Goal: Task Accomplishment & Management: Use online tool/utility

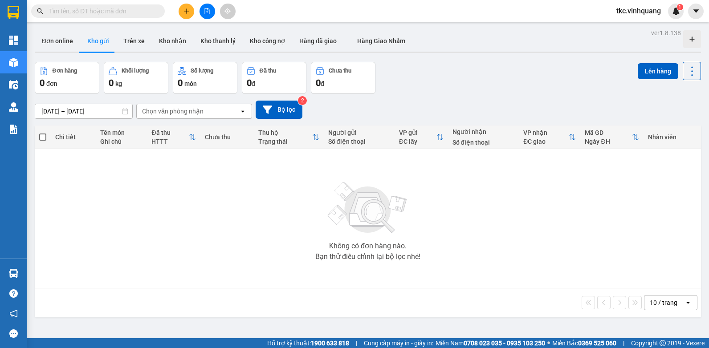
click at [142, 13] on input "text" at bounding box center [101, 11] width 105 height 10
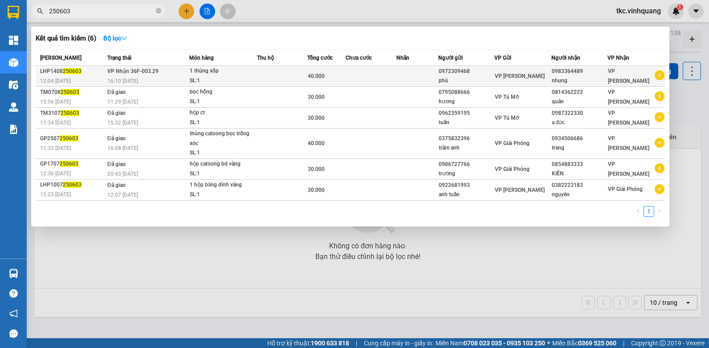
type input "250603"
click at [392, 73] on td at bounding box center [370, 76] width 51 height 21
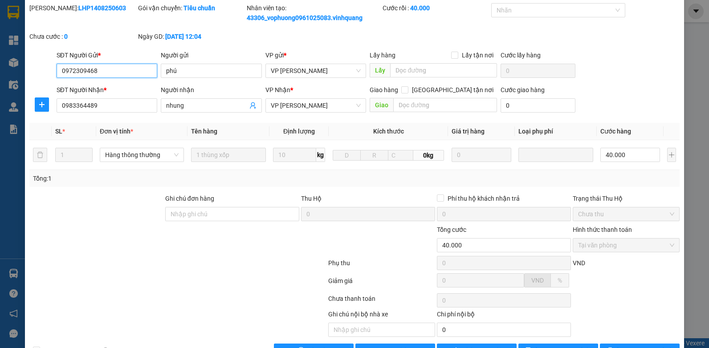
scroll to position [56, 0]
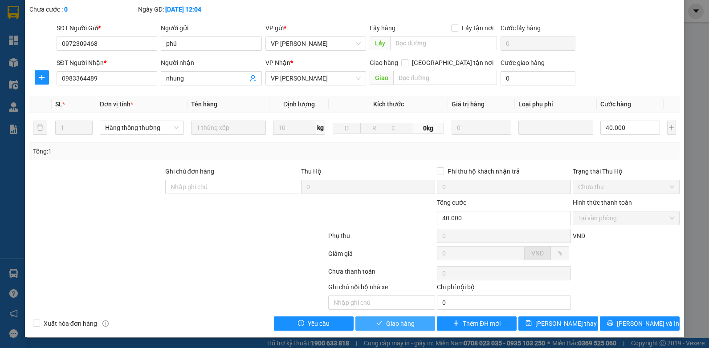
click at [392, 322] on span "Giao hàng" at bounding box center [400, 324] width 28 height 10
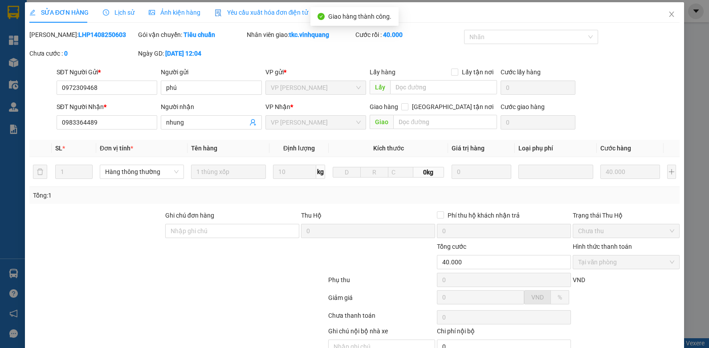
scroll to position [0, 0]
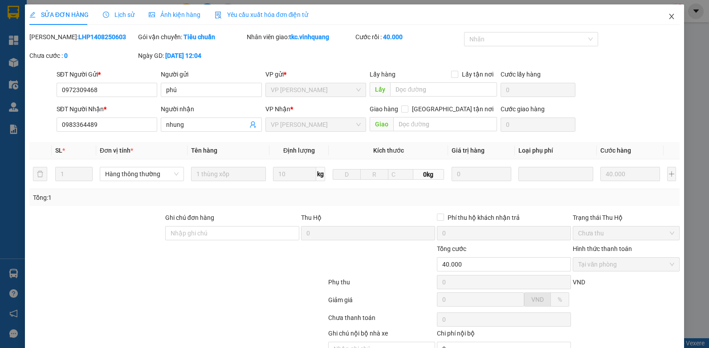
click at [668, 17] on icon "close" at bounding box center [671, 16] width 7 height 7
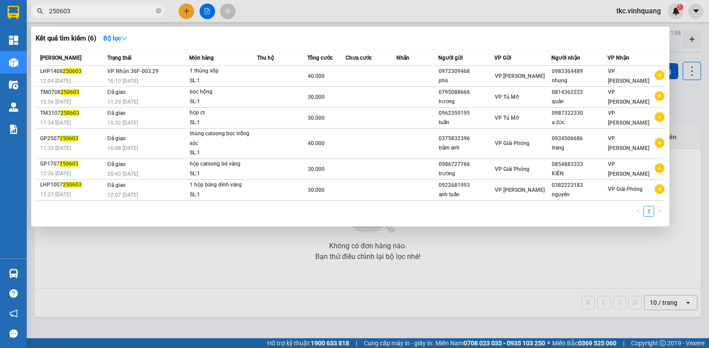
drag, startPoint x: 77, startPoint y: 10, endPoint x: 38, endPoint y: 15, distance: 39.0
click at [38, 15] on span "250603" at bounding box center [98, 10] width 134 height 13
